Goal: Check status: Check status

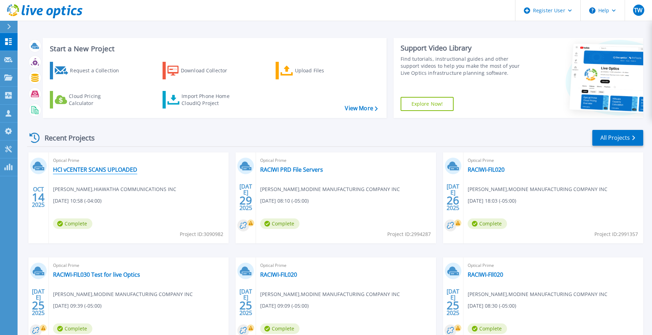
click at [109, 170] on link "HCI vCENTER SCANS UPLOADED" at bounding box center [95, 169] width 84 height 7
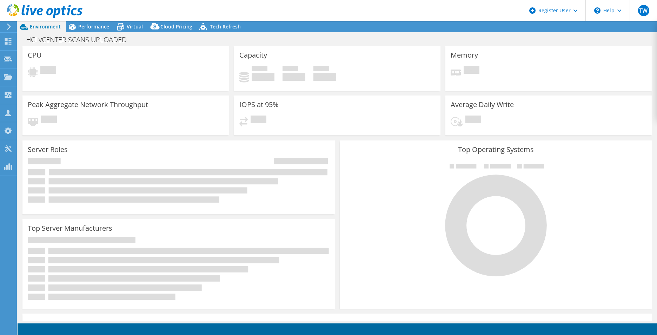
select select "USEast"
select select "USD"
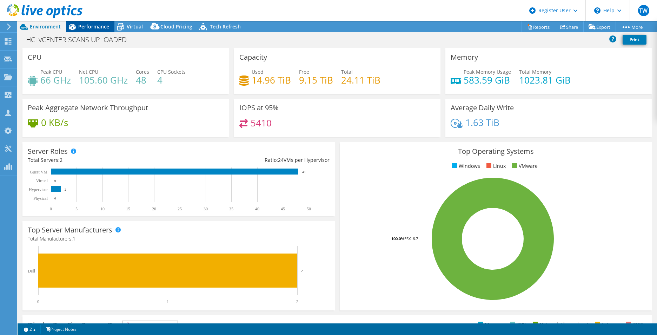
click at [101, 27] on span "Performance" at bounding box center [93, 26] width 31 height 7
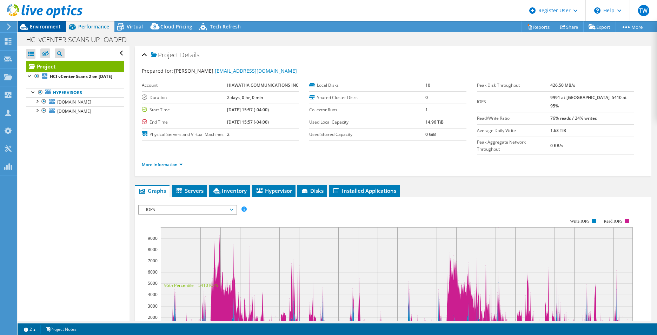
click at [42, 25] on span "Environment" at bounding box center [45, 26] width 31 height 7
